Goal: Information Seeking & Learning: Understand process/instructions

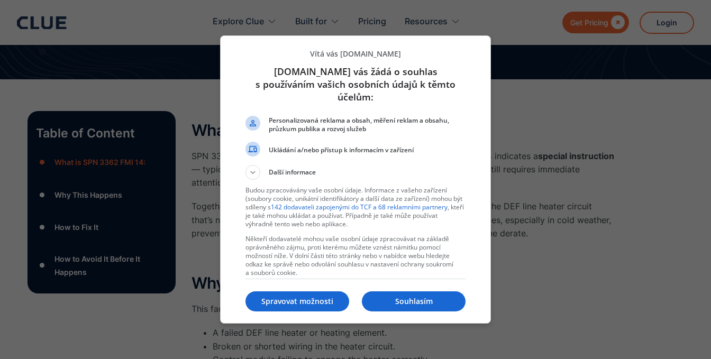
click at [387, 305] on button "Souhlasím" at bounding box center [414, 301] width 104 height 20
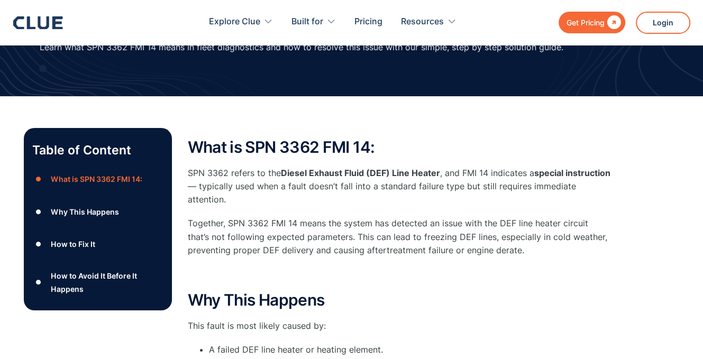
scroll to position [104, 0]
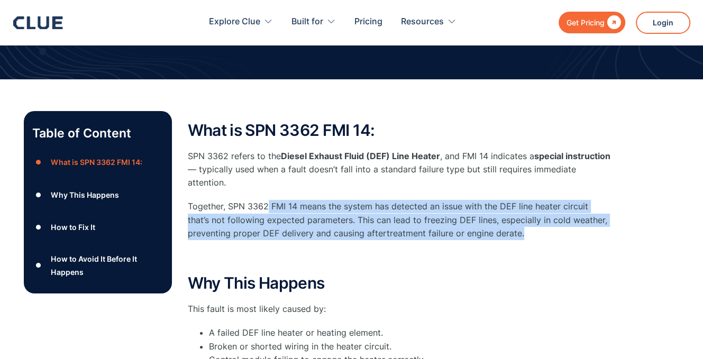
drag, startPoint x: 330, startPoint y: 201, endPoint x: 610, endPoint y: 225, distance: 280.8
click at [609, 232] on p "Together, SPN 3362 FMI 14 means the system has detected an issue with the DEF l…" at bounding box center [399, 220] width 423 height 40
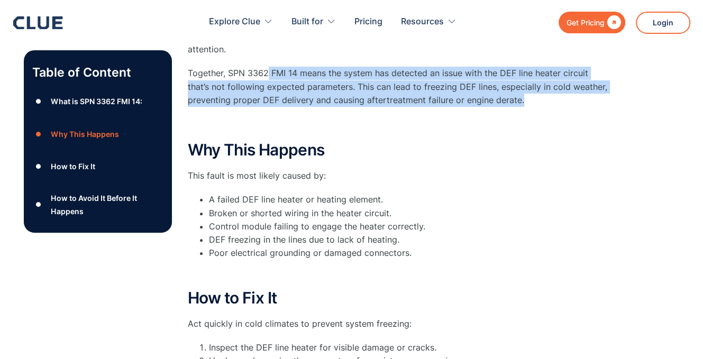
scroll to position [262, 0]
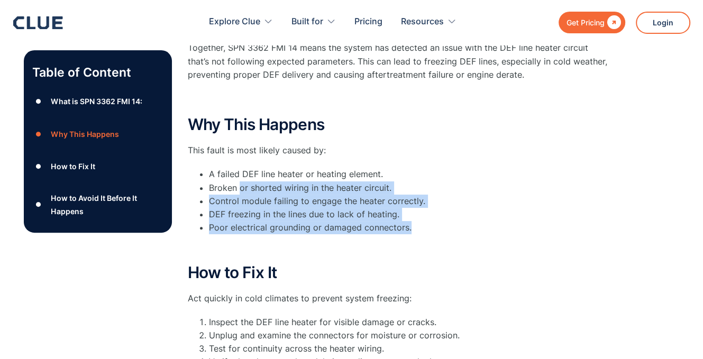
drag, startPoint x: 281, startPoint y: 195, endPoint x: 425, endPoint y: 224, distance: 147.4
click at [425, 224] on ul "A failed DEF line heater or heating element. Broken or shorted wiring in the he…" at bounding box center [399, 201] width 423 height 67
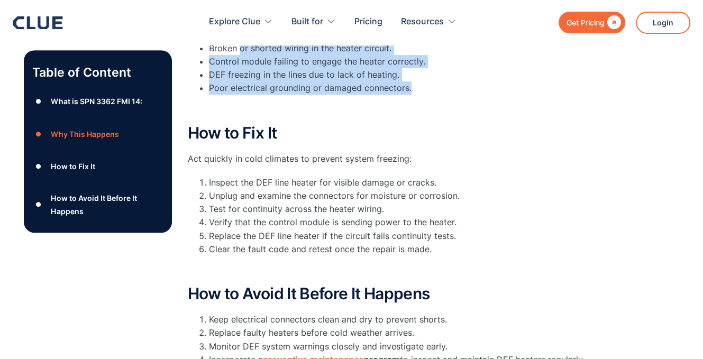
scroll to position [421, 0]
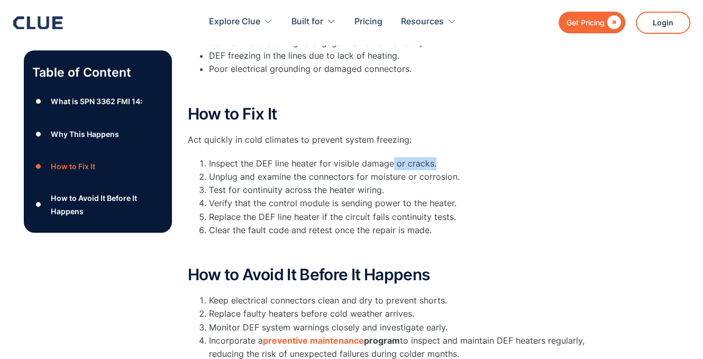
drag, startPoint x: 394, startPoint y: 162, endPoint x: 446, endPoint y: 161, distance: 52.4
click at [446, 161] on li "Inspect the DEF line heater for visible damage or cracks." at bounding box center [410, 163] width 402 height 13
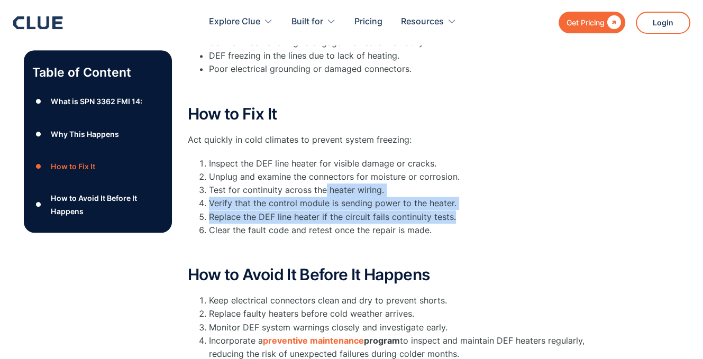
drag, startPoint x: 333, startPoint y: 186, endPoint x: 462, endPoint y: 217, distance: 133.3
click at [465, 219] on ol "Inspect the DEF line heater for visible damage or cracks. Unplug and examine th…" at bounding box center [399, 197] width 423 height 80
click at [483, 222] on li "Replace the DEF line heater if the circuit fails continuity tests." at bounding box center [410, 216] width 402 height 13
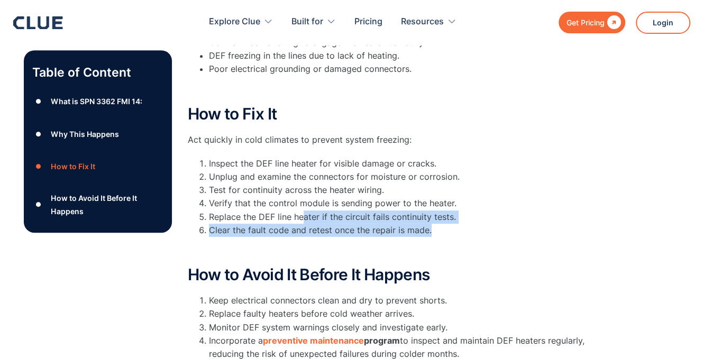
drag, startPoint x: 305, startPoint y: 219, endPoint x: 470, endPoint y: 229, distance: 165.3
click at [470, 229] on ol "Inspect the DEF line heater for visible damage or cracks. Unplug and examine th…" at bounding box center [399, 197] width 423 height 80
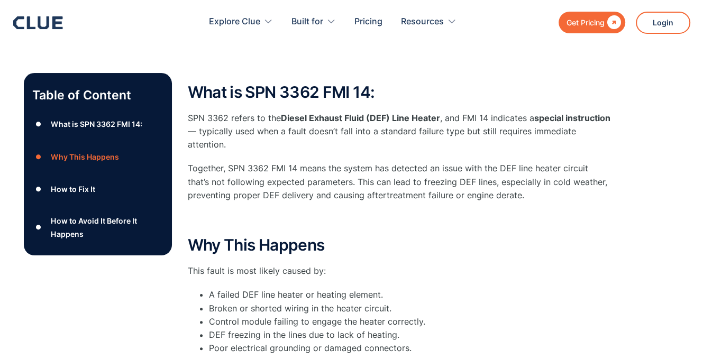
scroll to position [0, 0]
